Goal: Information Seeking & Learning: Find specific fact

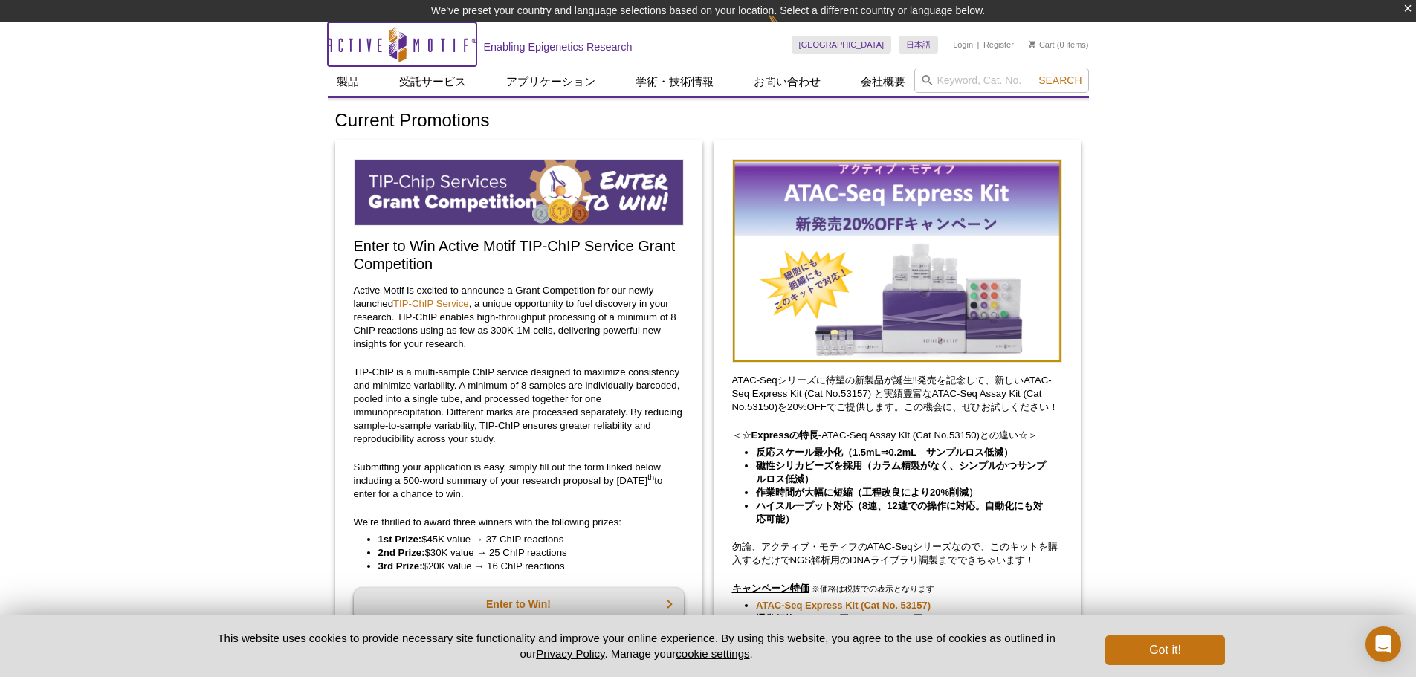
click at [387, 43] on icon "Active Motif Logo" at bounding box center [402, 44] width 149 height 36
click at [914, 72] on input "search" at bounding box center [1001, 80] width 175 height 25
paste input "53157"
type input "53157"
click at [1034, 74] on button "Search" at bounding box center [1060, 80] width 52 height 13
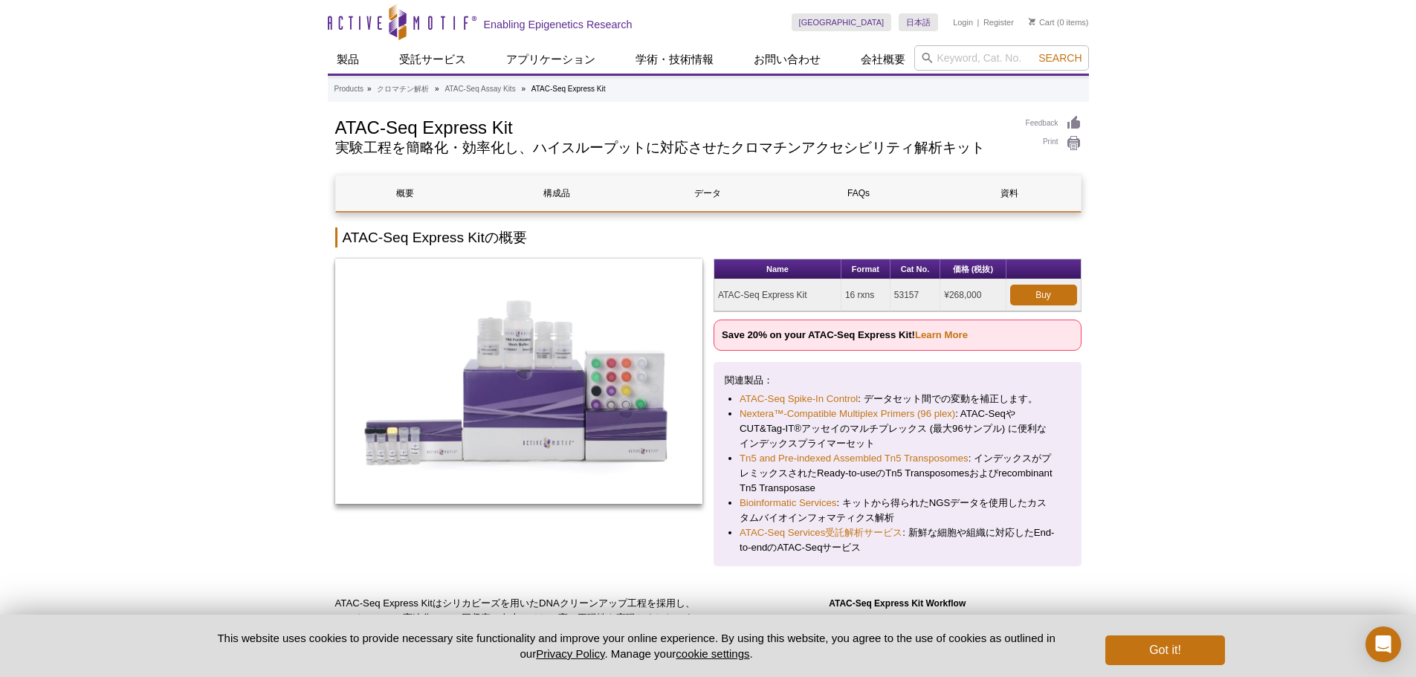
drag, startPoint x: 718, startPoint y: 294, endPoint x: 838, endPoint y: 297, distance: 119.8
click at [815, 297] on td "ATAC-Seq Express Kit" at bounding box center [777, 296] width 127 height 32
copy td "ATAC-Seq Express Kit"
drag, startPoint x: 848, startPoint y: 294, endPoint x: 875, endPoint y: 297, distance: 27.7
click at [875, 297] on td "16 rxns" at bounding box center [866, 296] width 49 height 32
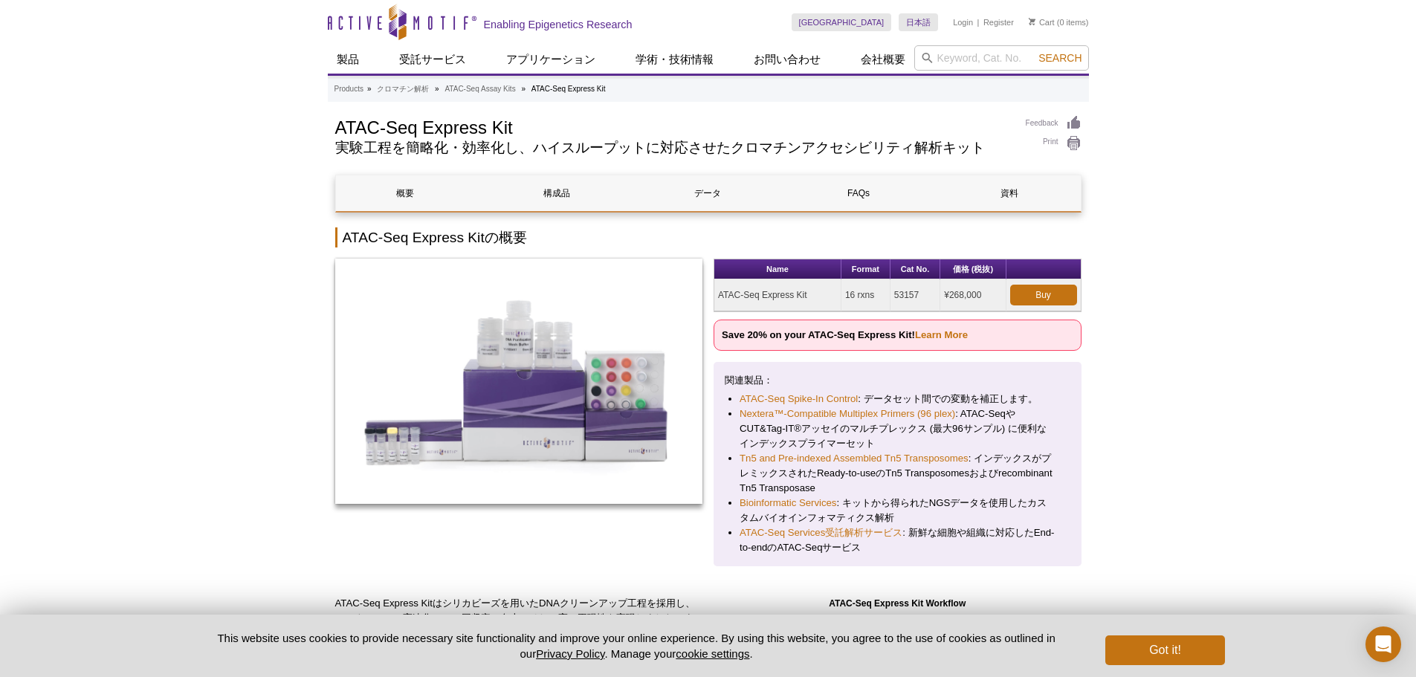
copy td "16 rxns"
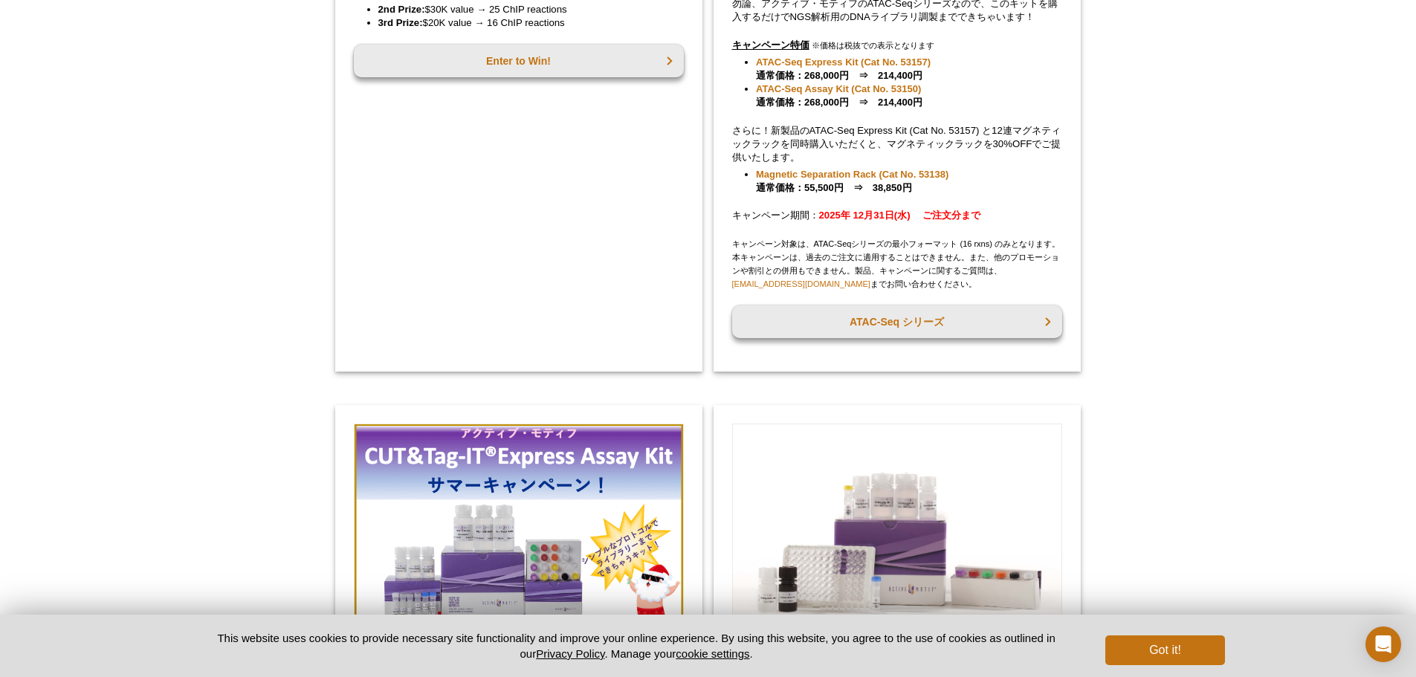
scroll to position [520, 0]
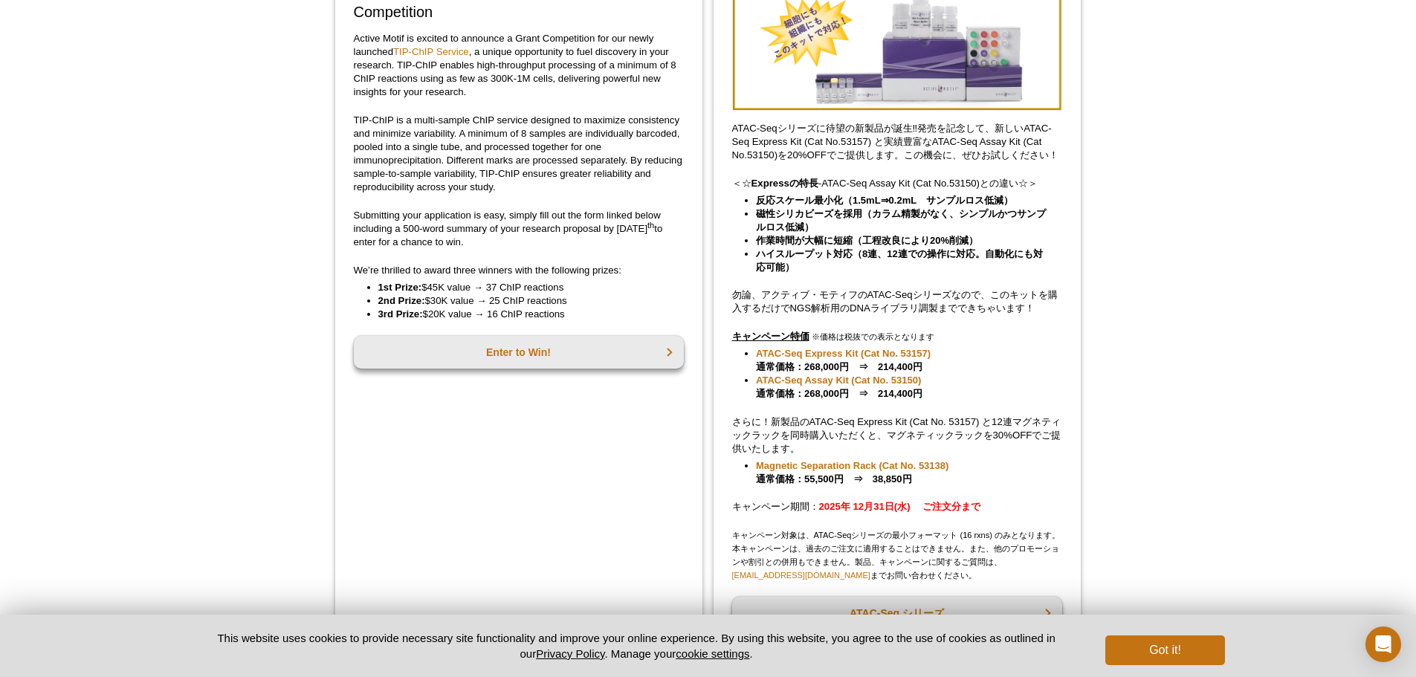
scroll to position [256, 0]
